Goal: Transaction & Acquisition: Purchase product/service

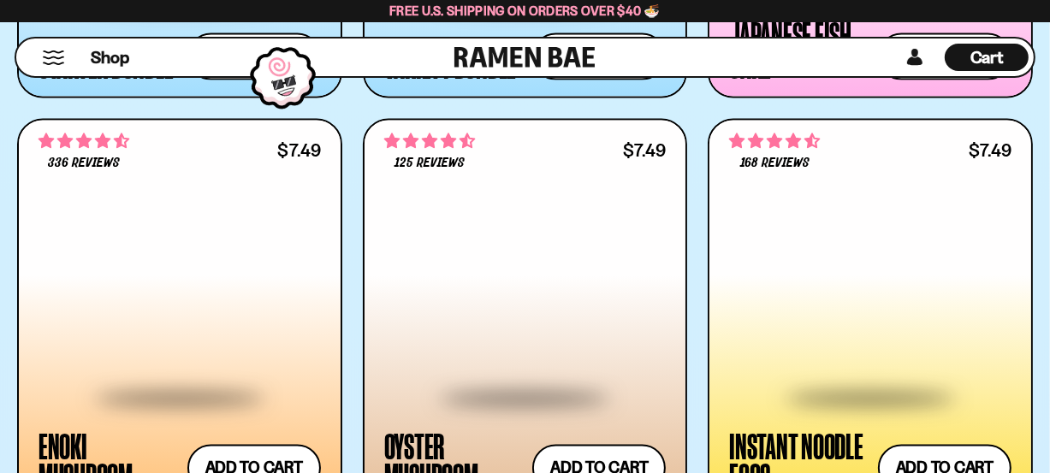
scroll to position [2253, 0]
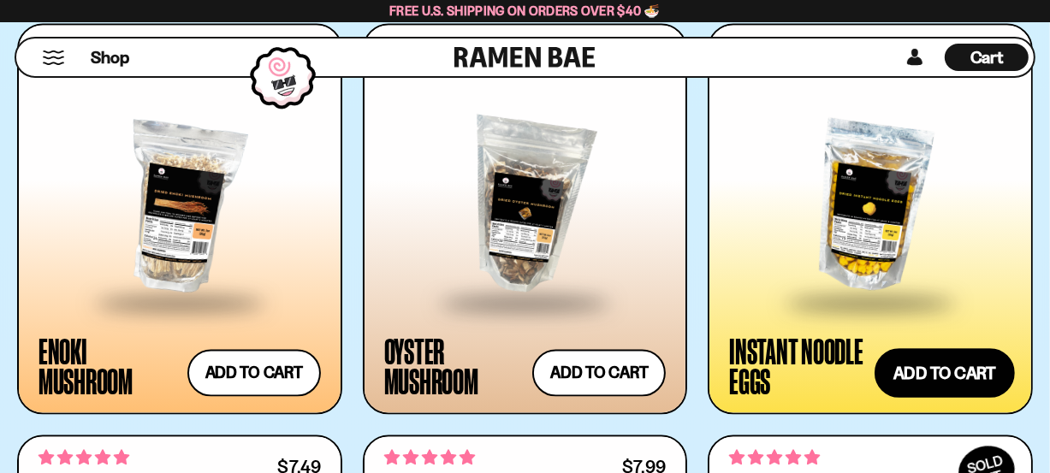
click at [933, 371] on button "Add to cart" at bounding box center [945, 374] width 140 height 50
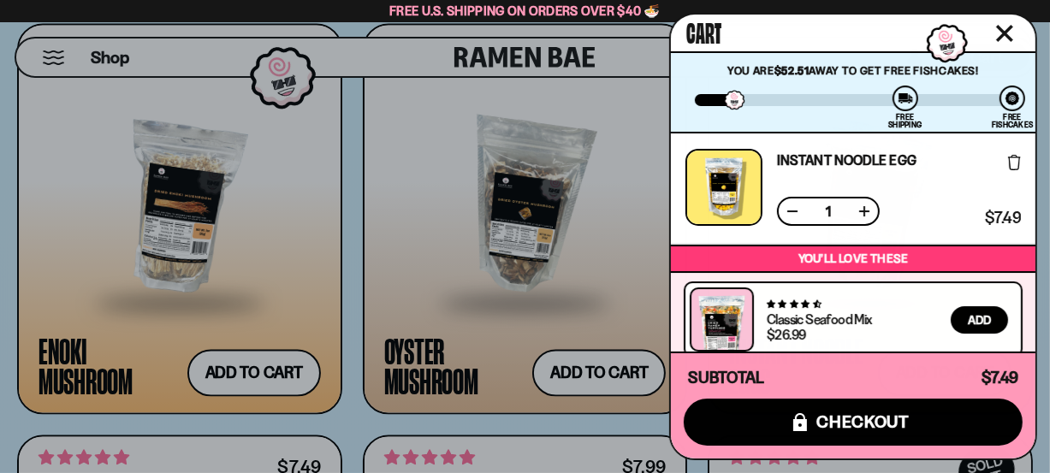
scroll to position [0, 0]
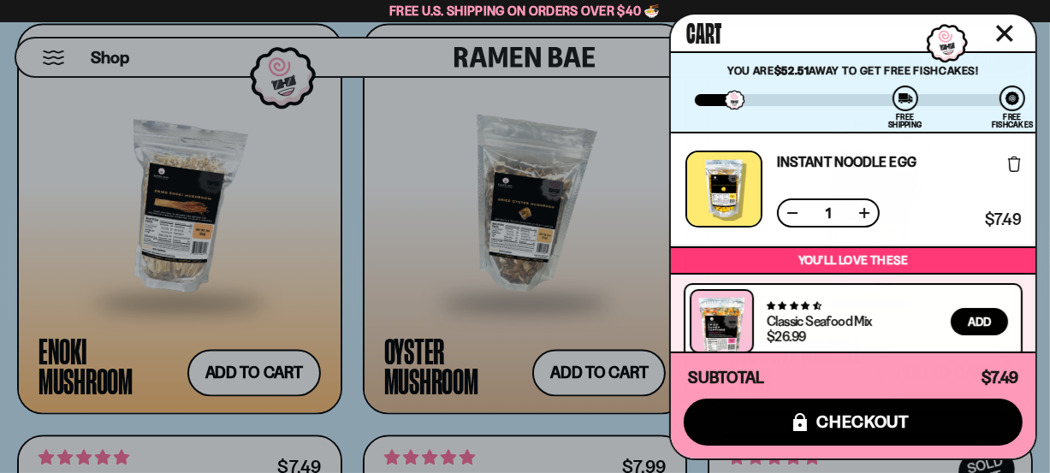
click at [999, 22] on button "Close cart" at bounding box center [1005, 34] width 26 height 26
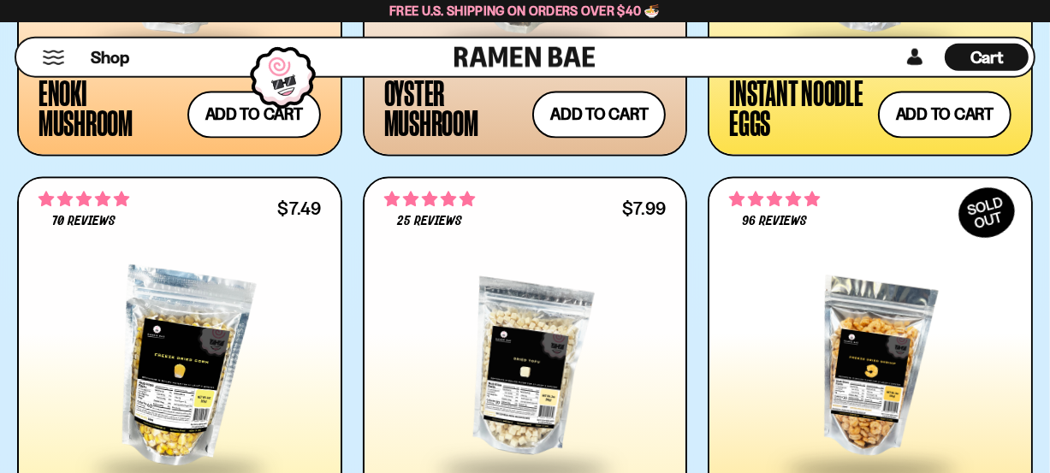
scroll to position [2716, 0]
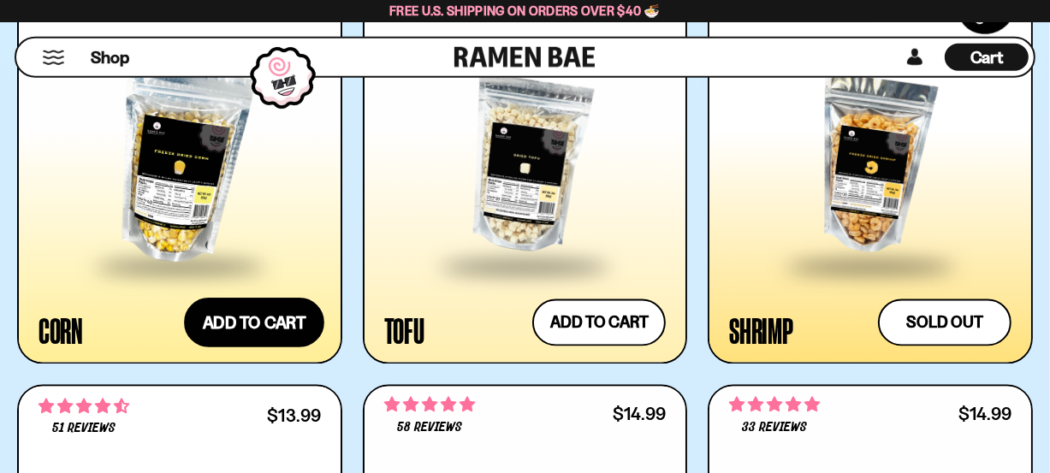
click at [250, 331] on button "Add to cart" at bounding box center [254, 323] width 140 height 50
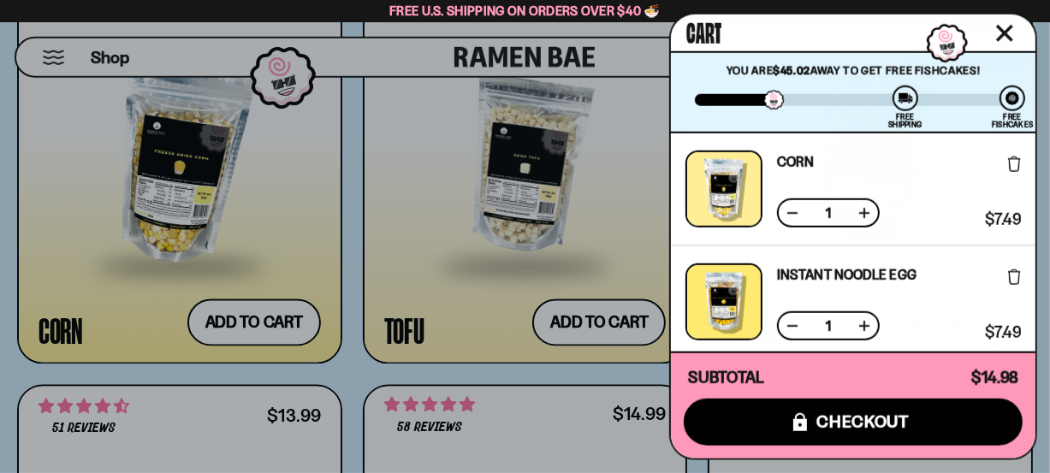
click at [1011, 36] on icon "Close cart" at bounding box center [1004, 33] width 17 height 17
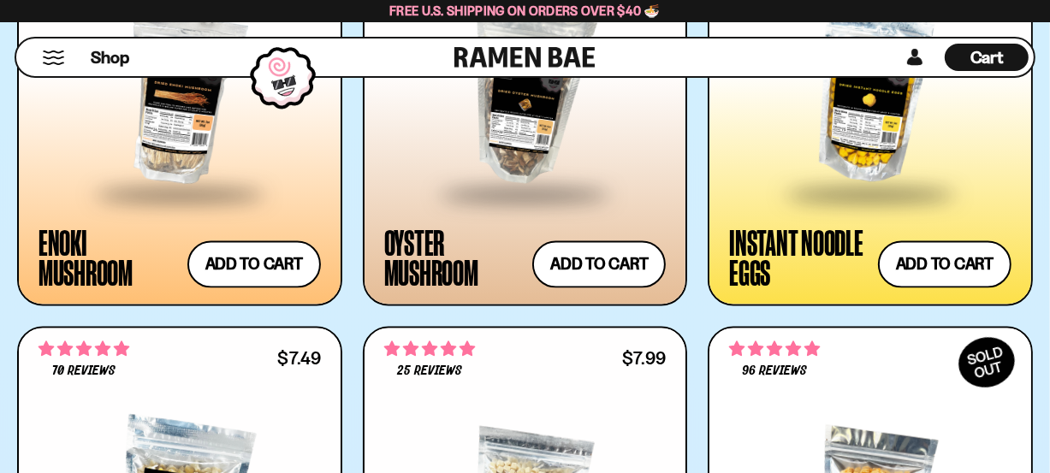
scroll to position [2321, 0]
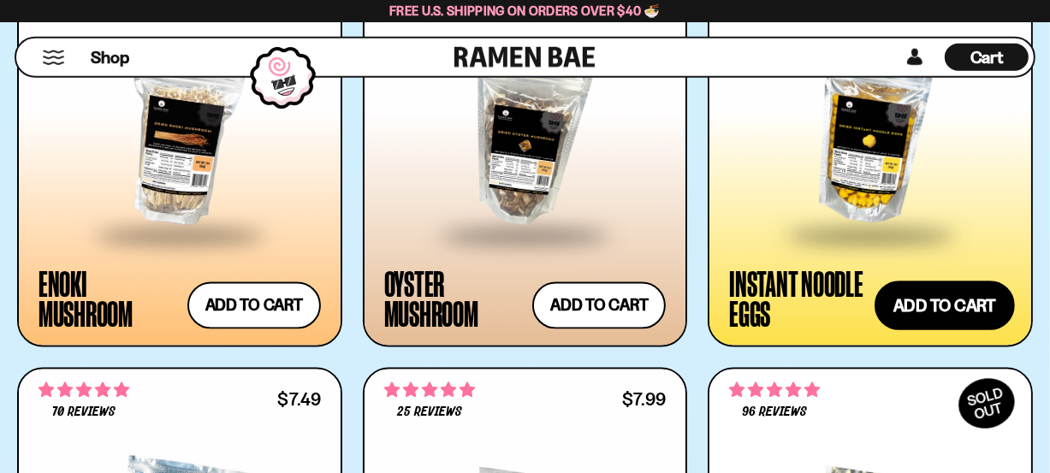
click at [956, 306] on button "Add to cart" at bounding box center [945, 307] width 140 height 50
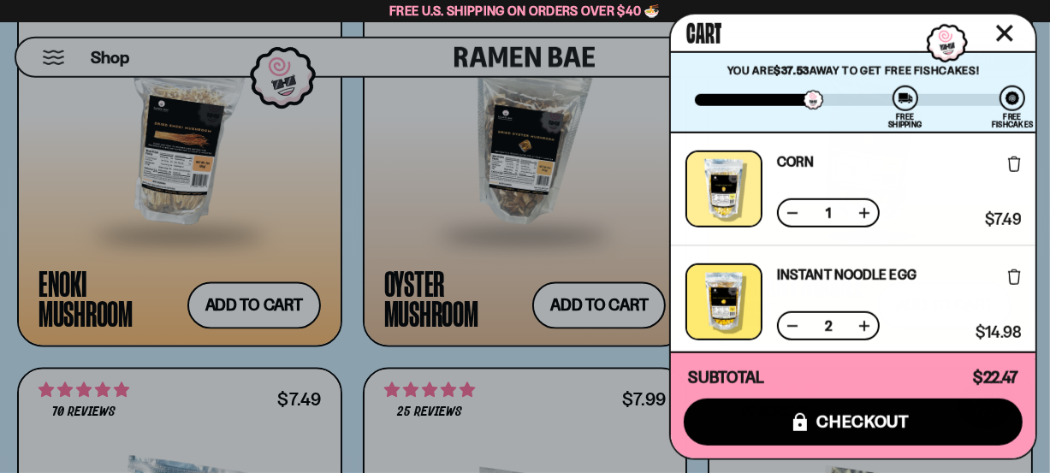
click at [1011, 27] on icon "Close cart" at bounding box center [1004, 33] width 15 height 15
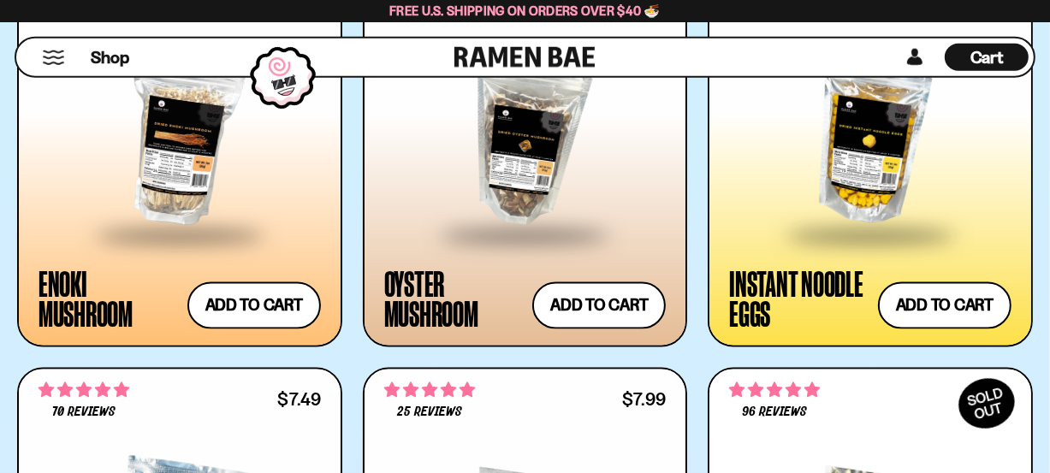
click at [1002, 53] on span "Cart" at bounding box center [987, 57] width 33 height 21
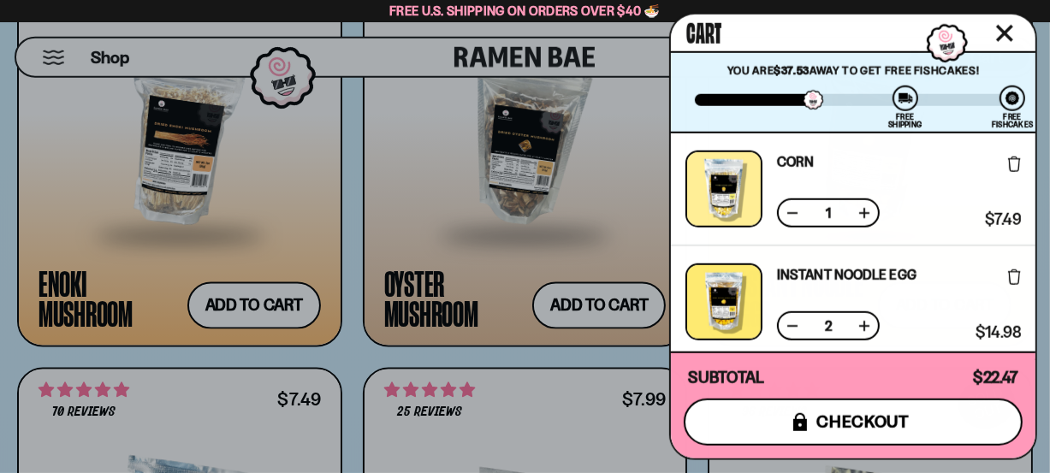
click at [875, 426] on span "checkout" at bounding box center [862, 422] width 93 height 19
